Goal: Transaction & Acquisition: Purchase product/service

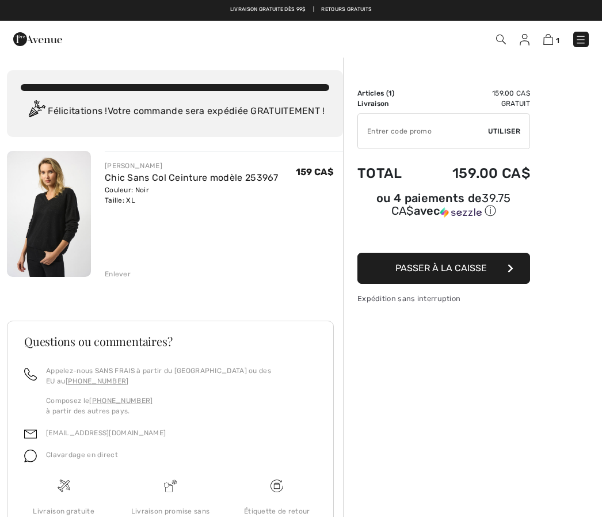
click at [457, 269] on span "Passer à la caisse" at bounding box center [440, 267] width 91 height 11
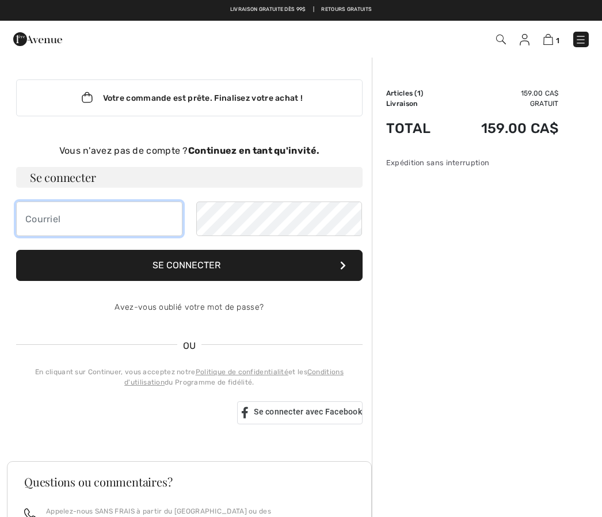
click at [87, 221] on input "email" at bounding box center [99, 218] width 166 height 35
click at [529, 36] on img at bounding box center [525, 40] width 10 height 12
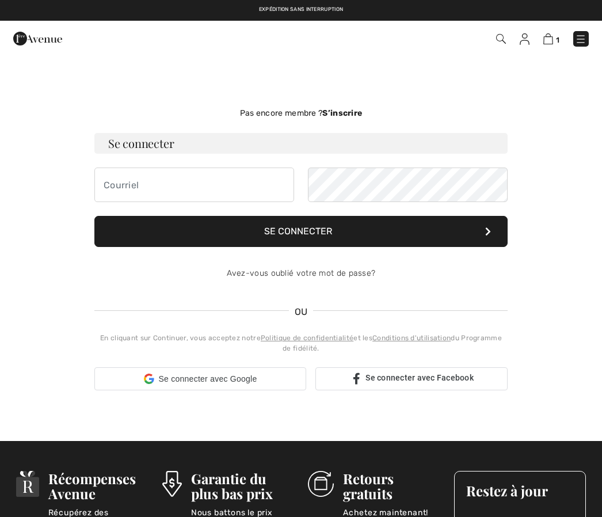
checkbox input "true"
click at [352, 113] on strong "S’inscrire" at bounding box center [342, 113] width 40 height 10
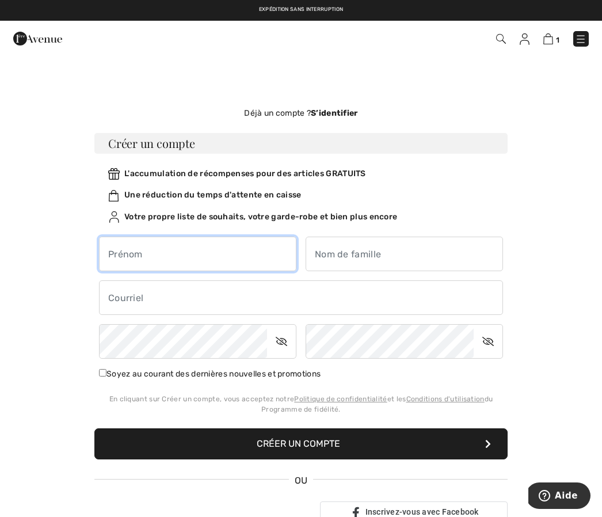
click at [201, 250] on input "text" at bounding box center [197, 253] width 197 height 35
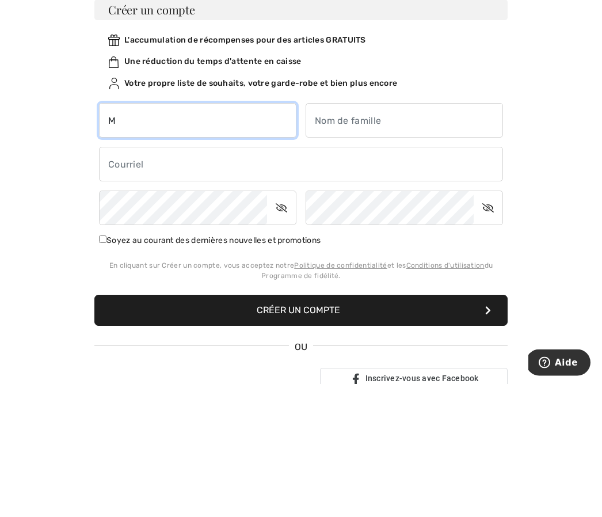
type input "[PERSON_NAME]"
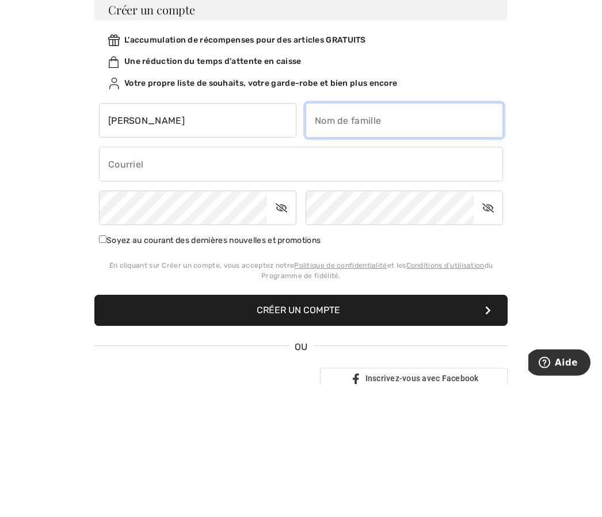
type input "[PERSON_NAME]"
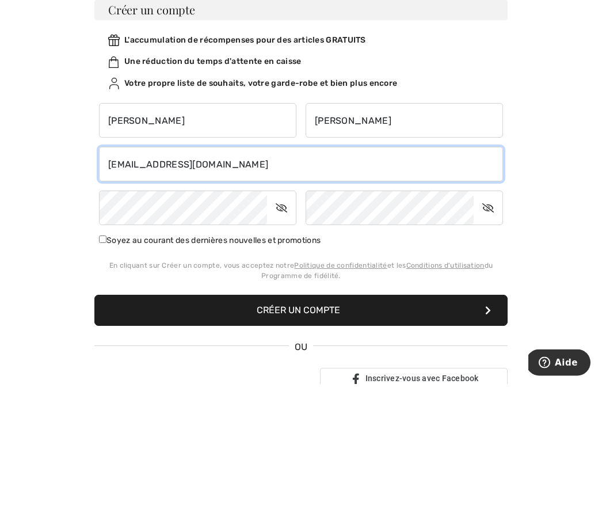
type input "[EMAIL_ADDRESS][DOMAIN_NAME]"
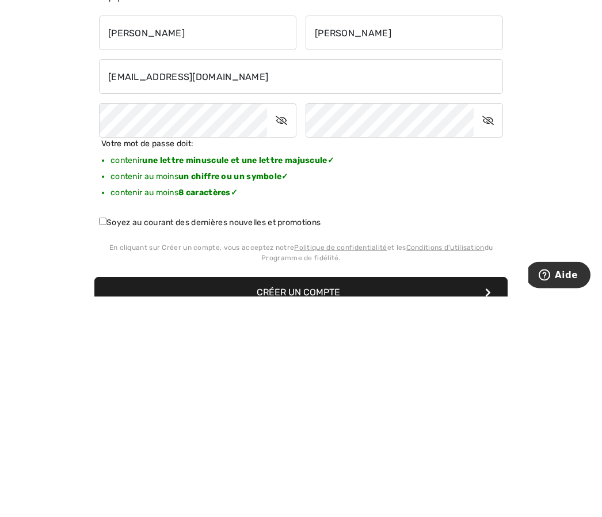
click at [295, 328] on icon at bounding box center [281, 341] width 29 height 26
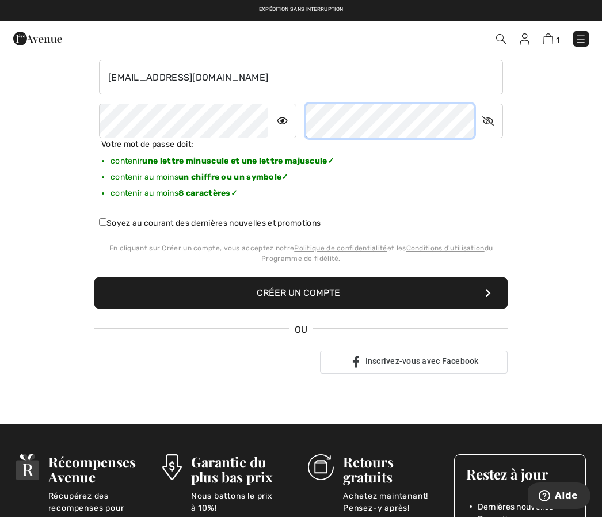
scroll to position [192, 0]
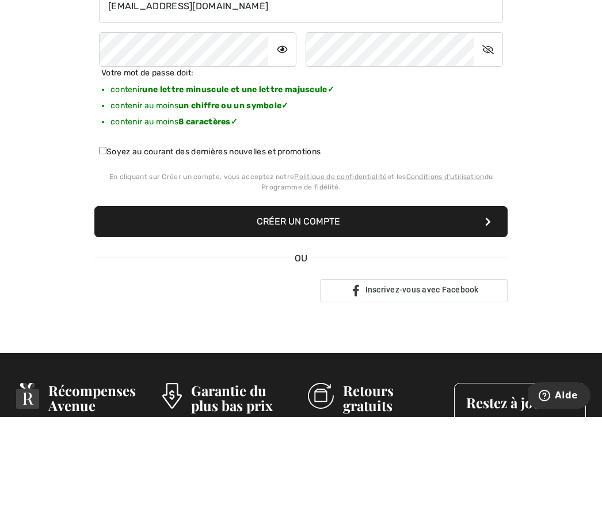
click at [446, 306] on button "Créer un compte" at bounding box center [300, 321] width 413 height 31
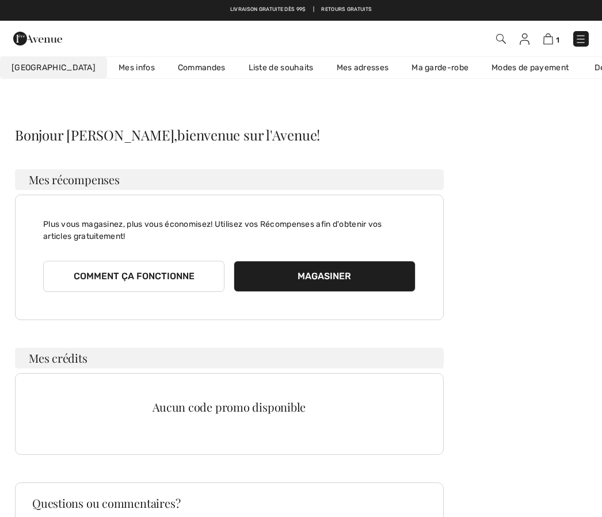
click at [551, 37] on img at bounding box center [548, 38] width 10 height 11
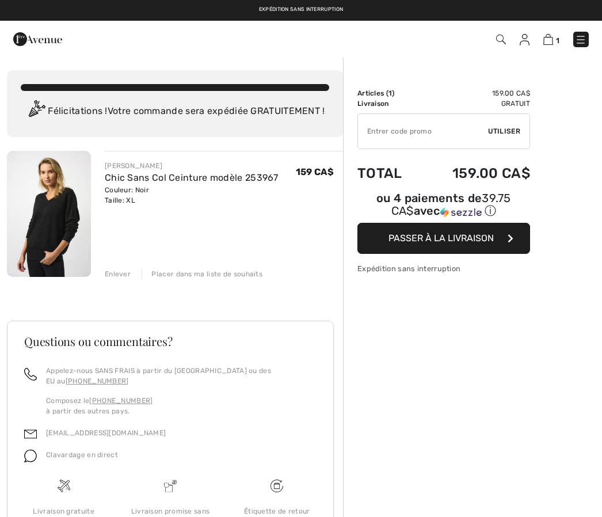
checkbox input "true"
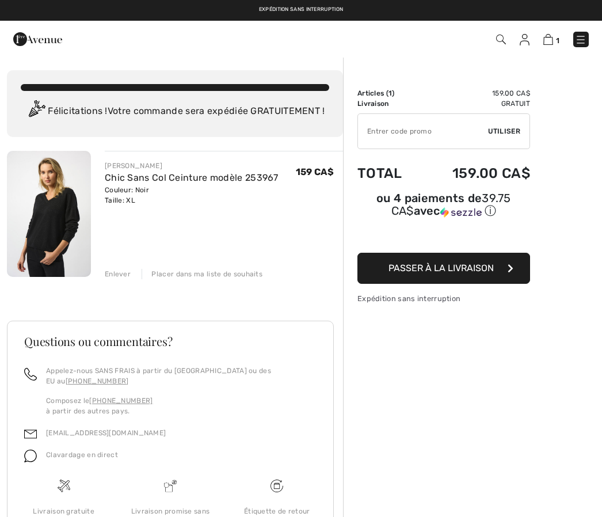
click at [383, 129] on input "TEXT" at bounding box center [423, 131] width 130 height 35
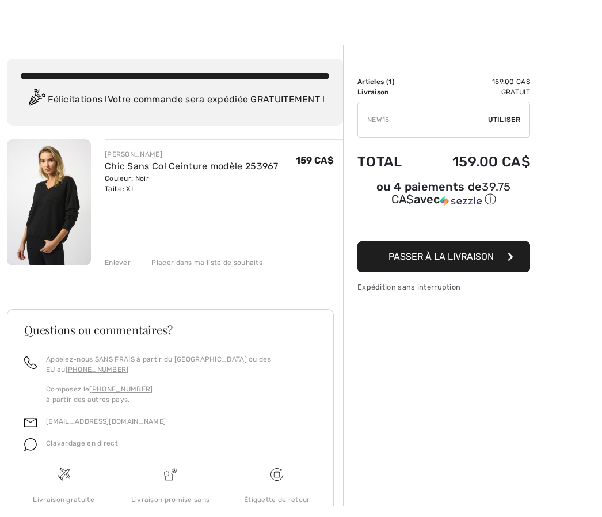
type input "NEW15"
click at [578, 160] on div "Sommaire Description Articles ( 1 ) 159.00 CA$ Code promo 0.00 CA$ Livraison Gr…" at bounding box center [472, 340] width 259 height 569
click at [509, 122] on span "Utiliser" at bounding box center [504, 119] width 32 height 10
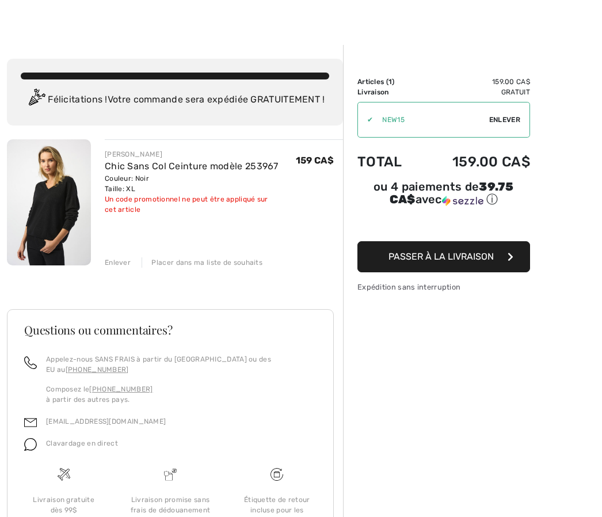
click at [512, 114] on div "✔ Utiliser Enlever" at bounding box center [443, 120] width 173 height 36
click at [506, 113] on div "✔ Utiliser Enlever" at bounding box center [443, 120] width 173 height 36
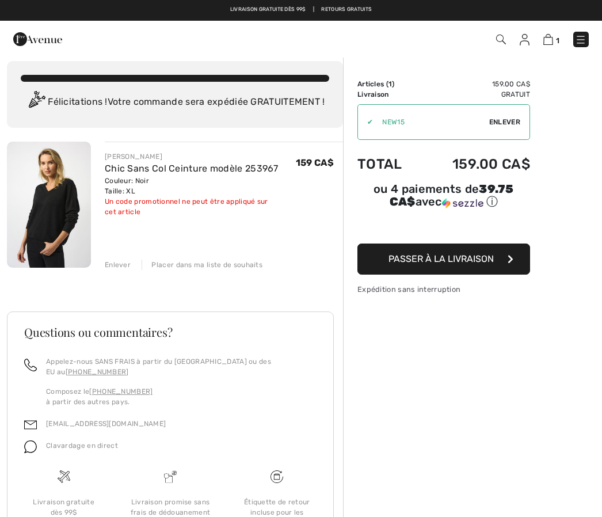
click at [505, 119] on span "Enlever" at bounding box center [504, 122] width 31 height 10
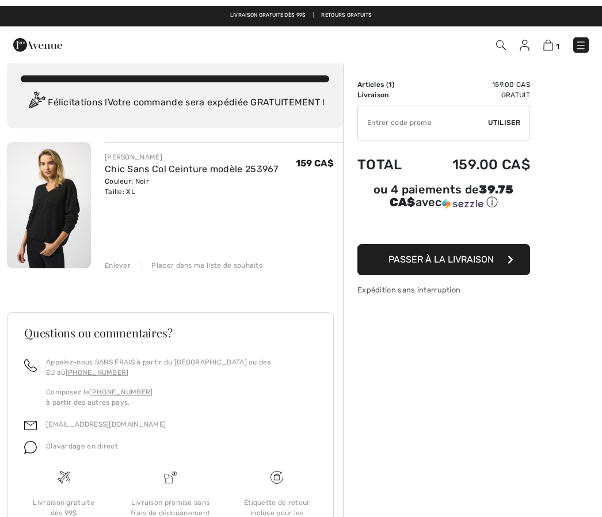
scroll to position [0, 0]
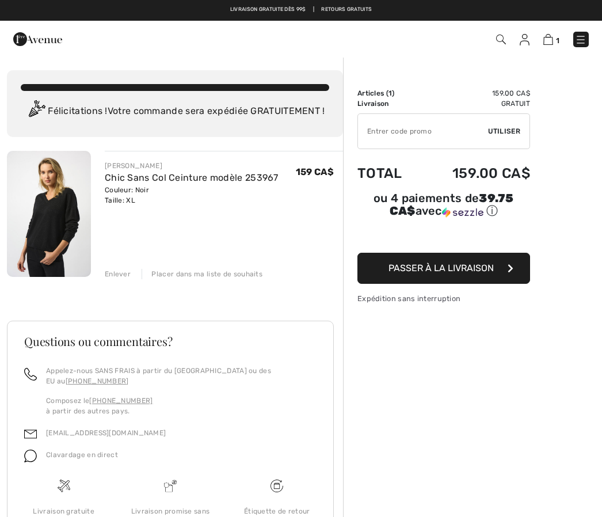
click at [475, 272] on span "Passer à la livraison" at bounding box center [440, 267] width 105 height 11
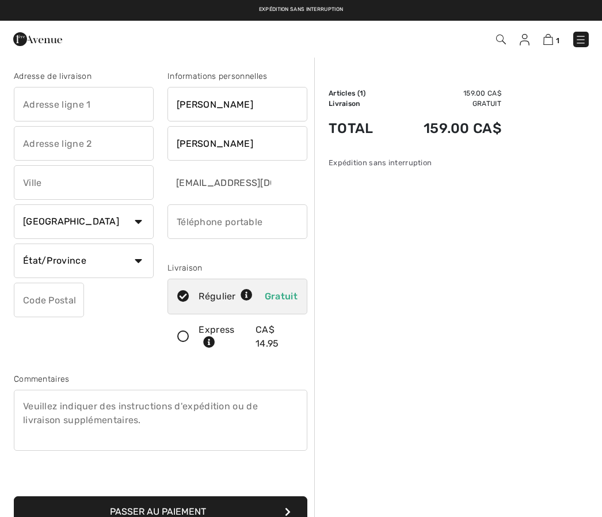
click at [49, 102] on input "text" at bounding box center [84, 104] width 140 height 35
type input "3204 Du Grand-Duc"
type input "Quebec"
select select "QC"
click at [245, 216] on input "phone" at bounding box center [237, 221] width 140 height 35
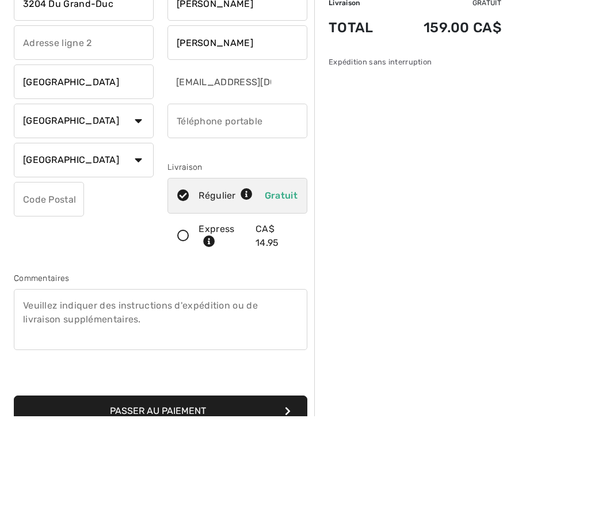
type input "4185710754"
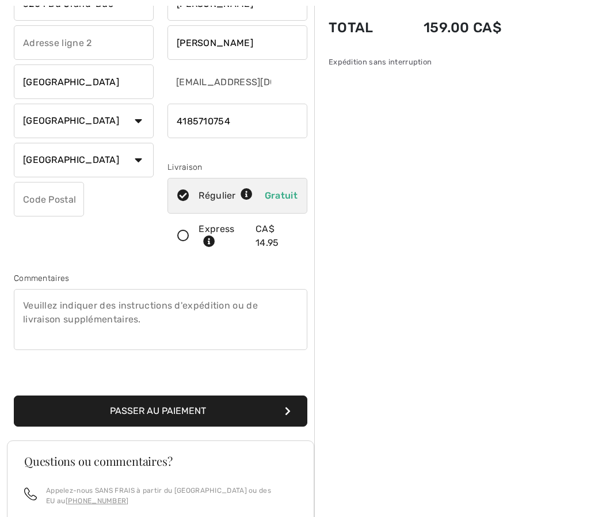
click at [59, 195] on input "text" at bounding box center [49, 199] width 70 height 35
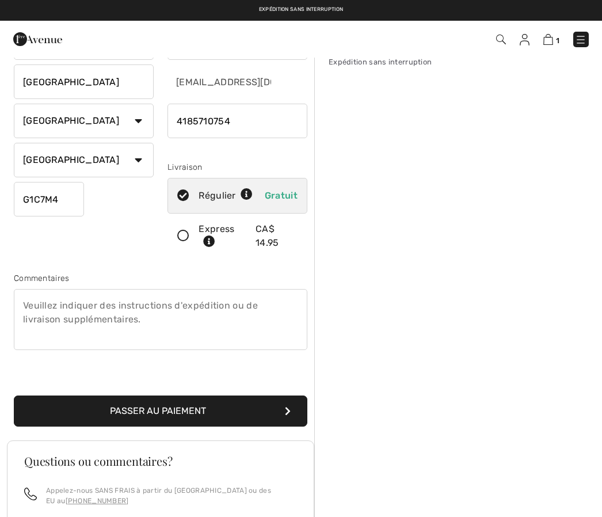
scroll to position [83, 0]
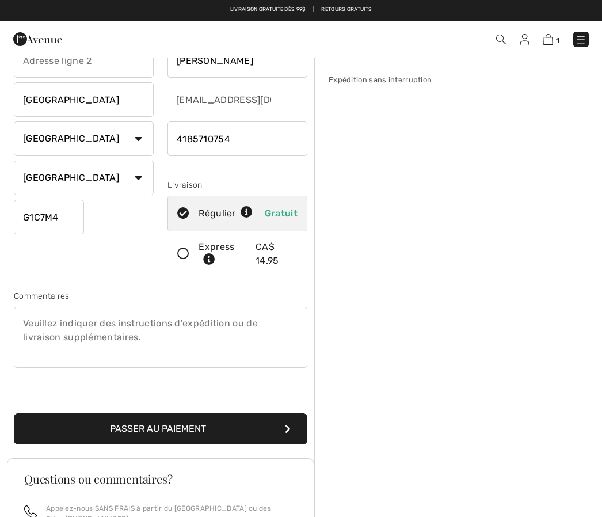
type input "G1C7M4"
click at [259, 211] on input "radio" at bounding box center [256, 213] width 7 height 35
radio input "true"
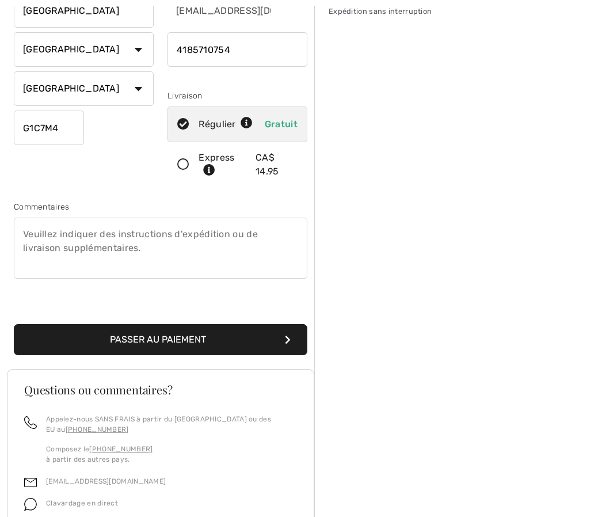
scroll to position [209, 0]
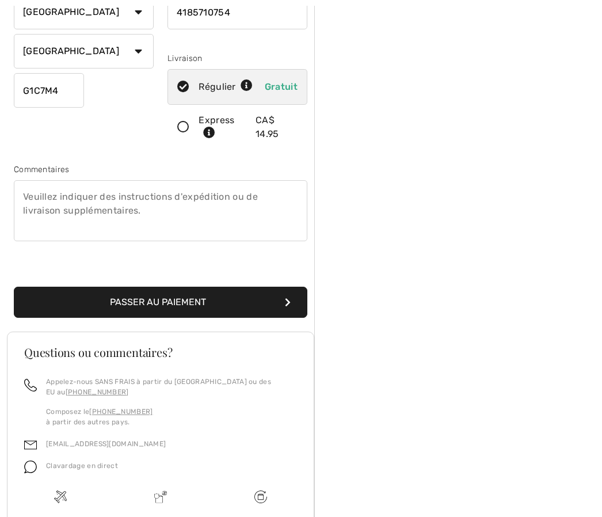
click at [263, 304] on button "Passer au paiement" at bounding box center [160, 302] width 293 height 31
